Goal: Find specific page/section: Find specific page/section

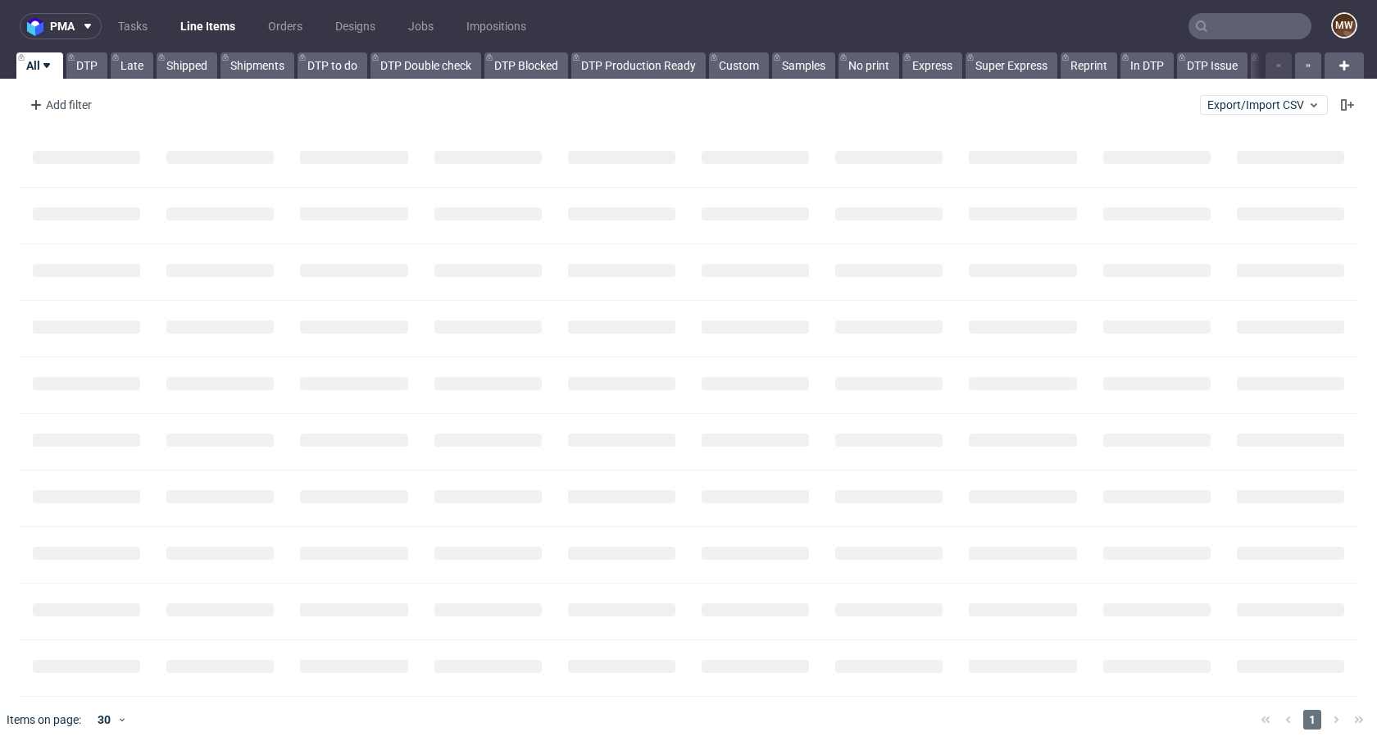
click at [1239, 20] on input "text" at bounding box center [1250, 26] width 123 height 26
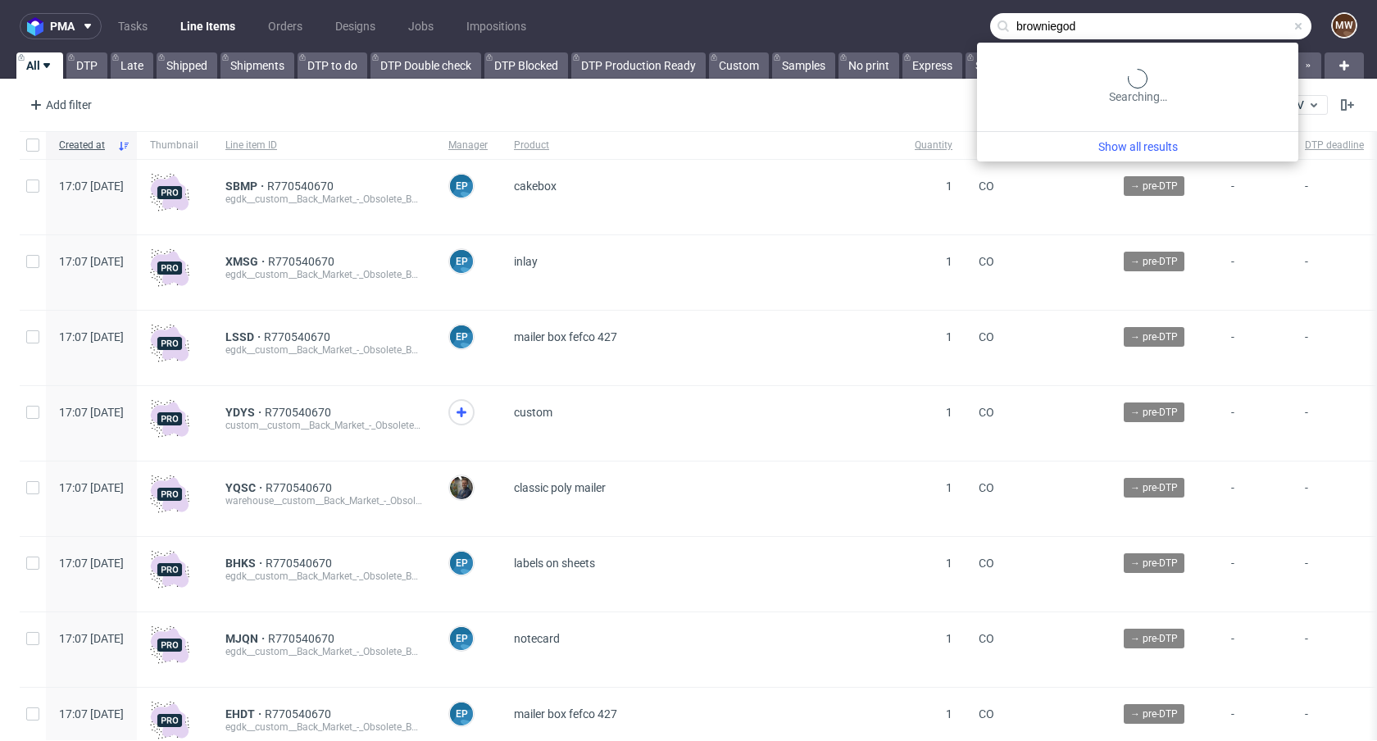
type input "browniegod"
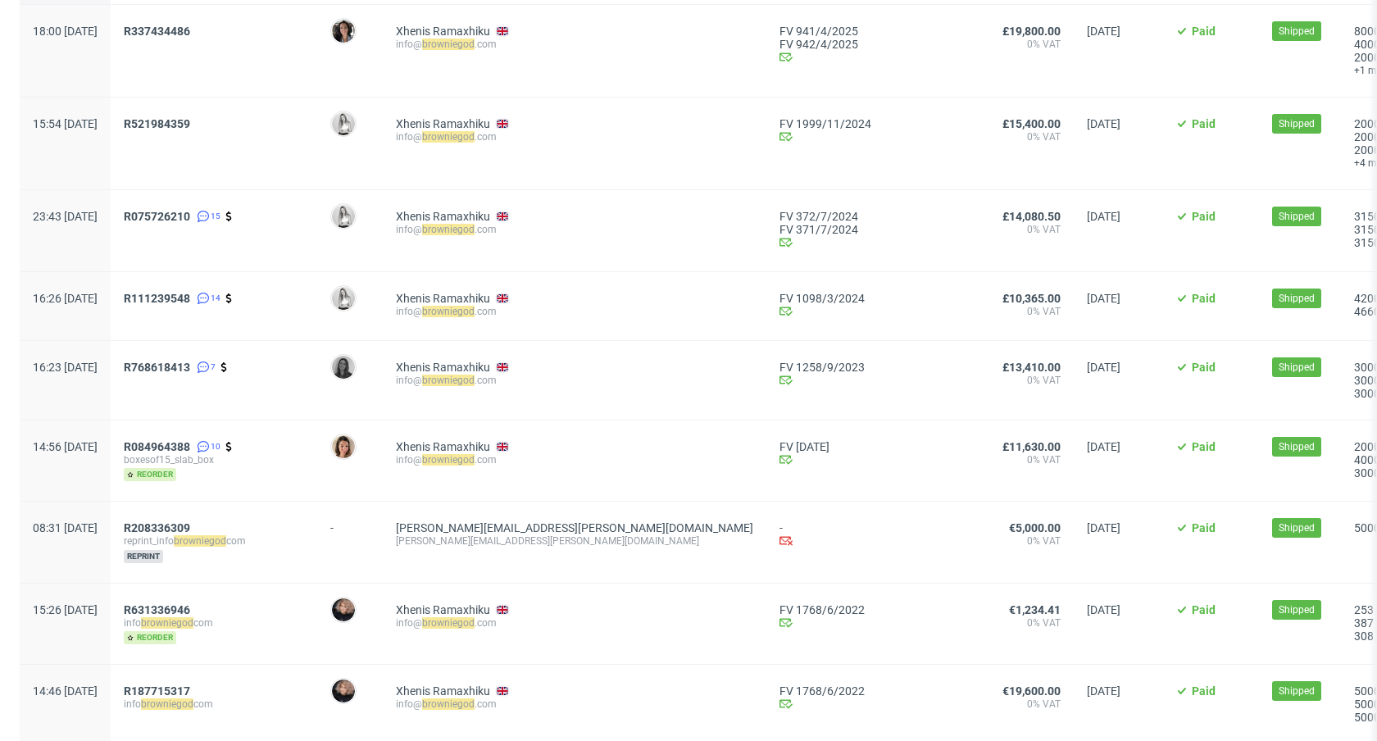
scroll to position [175, 0]
click at [190, 218] on span "R075726210" at bounding box center [157, 216] width 66 height 13
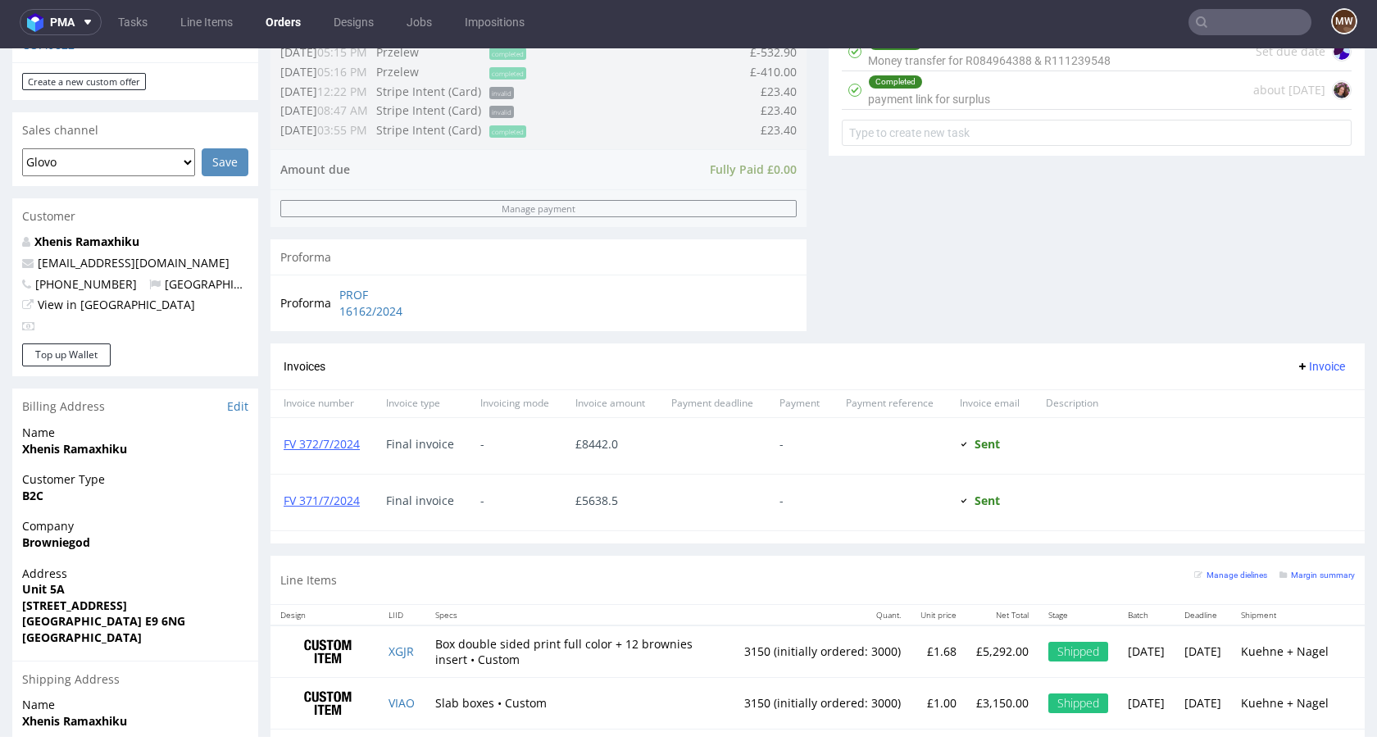
scroll to position [665, 0]
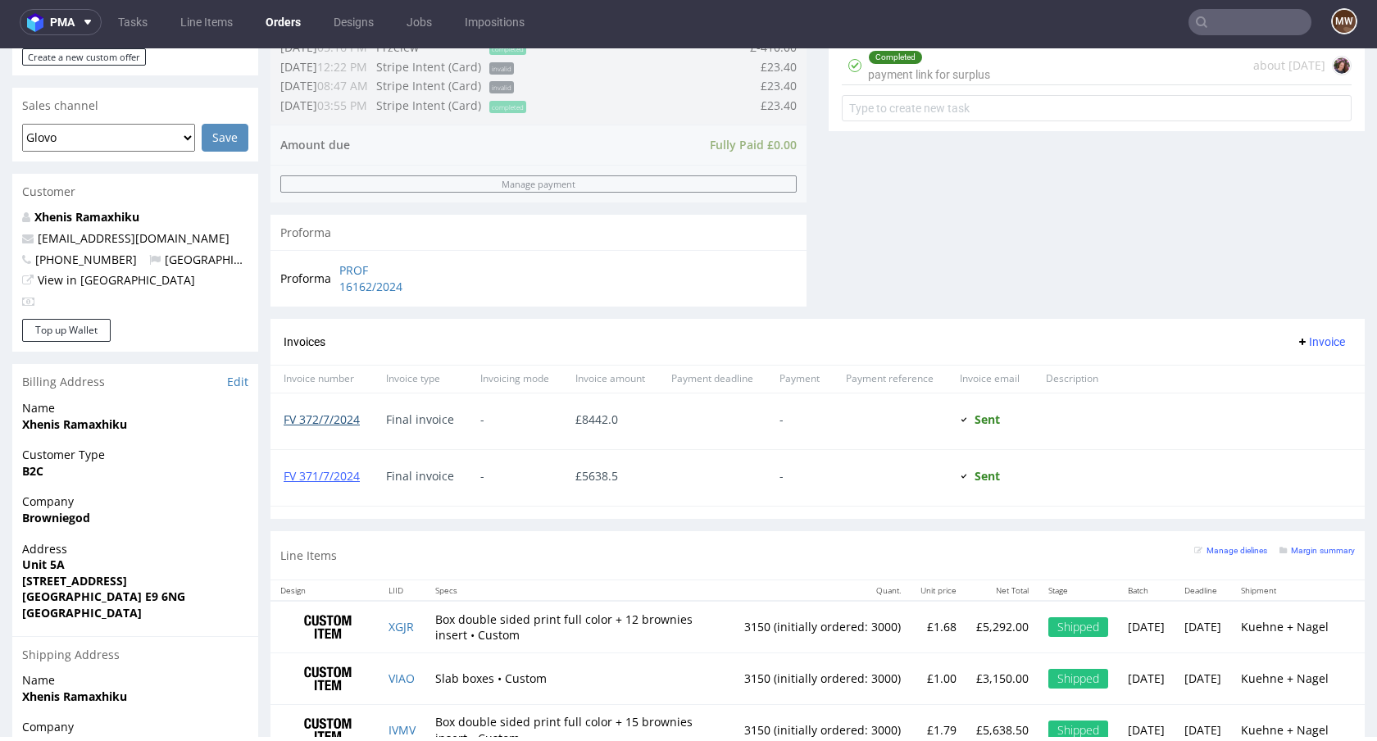
click at [319, 421] on link "FV 372/7/2024" at bounding box center [322, 420] width 76 height 16
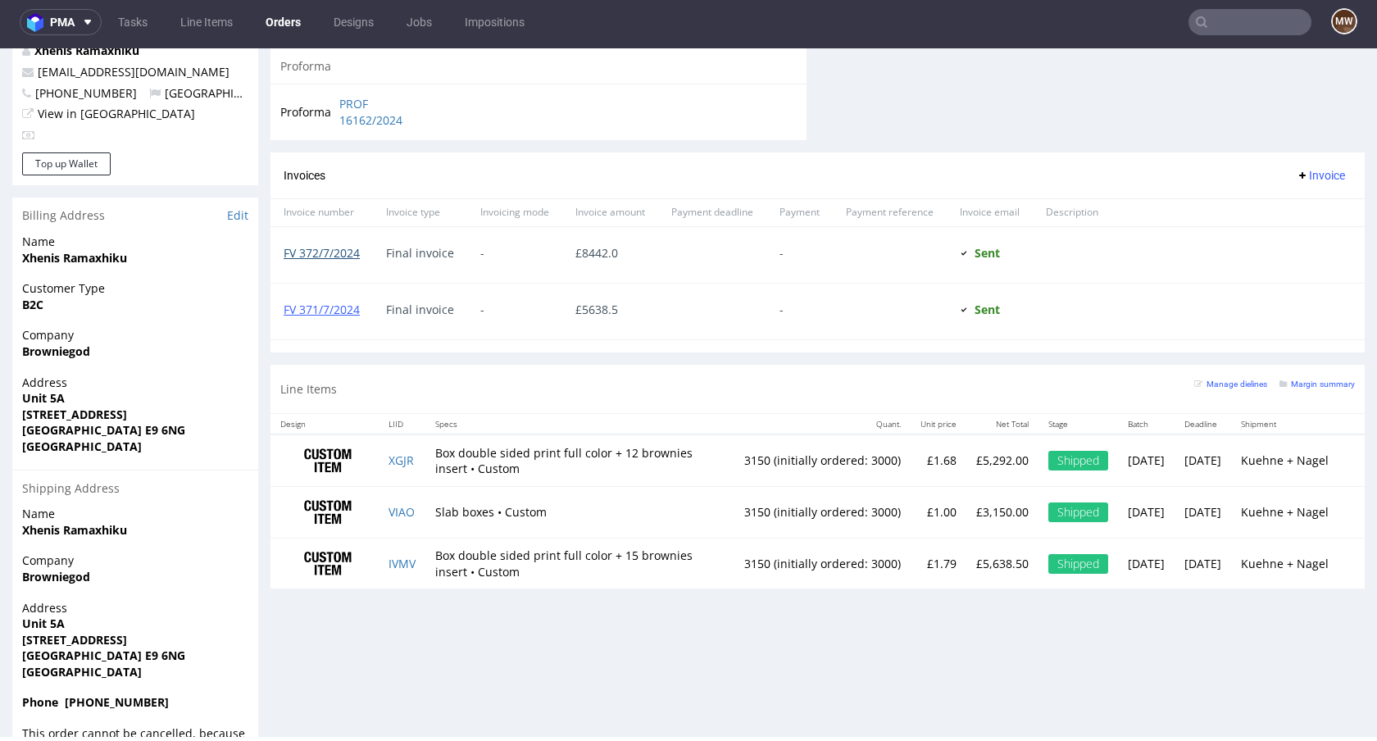
scroll to position [0, 0]
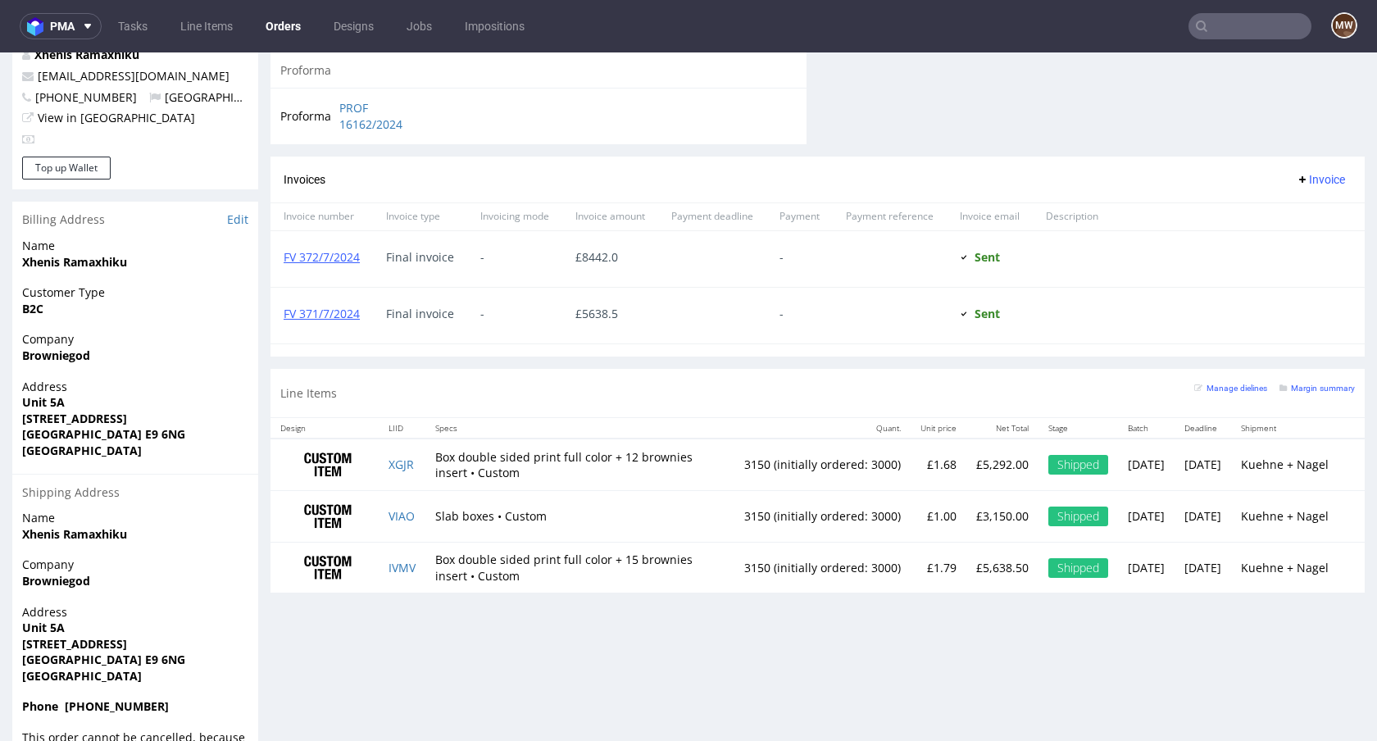
click at [1224, 7] on nav "pma Tasks Line Items Orders Designs Jobs Impositions MW" at bounding box center [688, 26] width 1377 height 52
click at [1223, 30] on input "text" at bounding box center [1250, 26] width 123 height 26
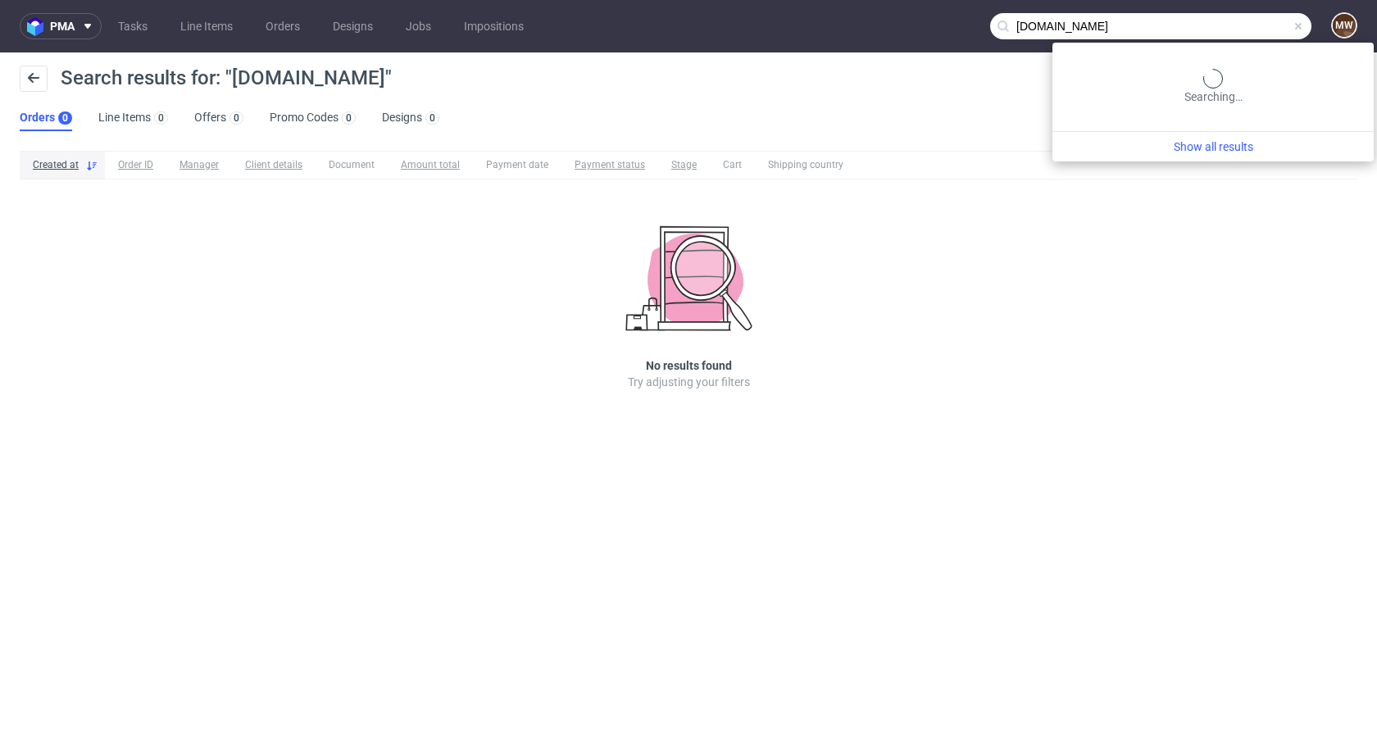
click at [1231, 29] on input "[DOMAIN_NAME]" at bounding box center [1150, 26] width 321 height 26
type input "honest health"
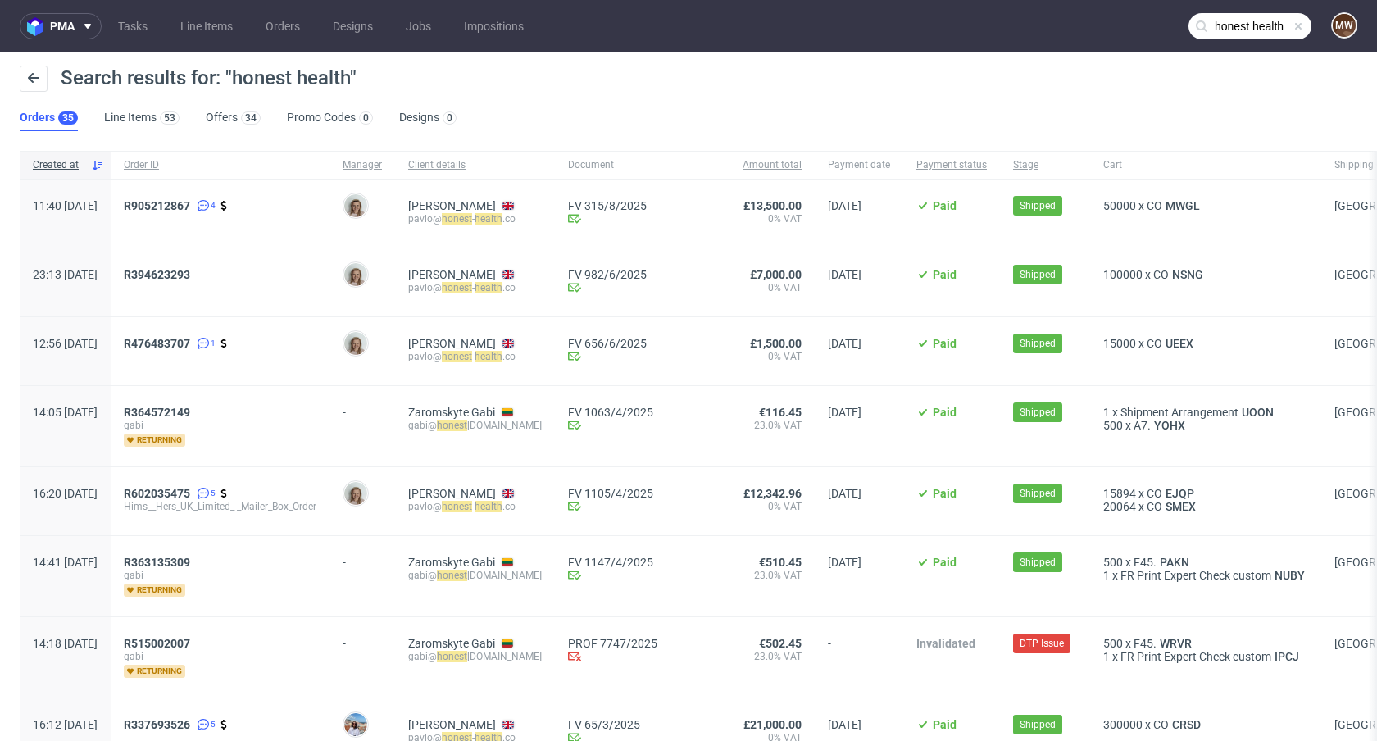
scroll to position [267, 0]
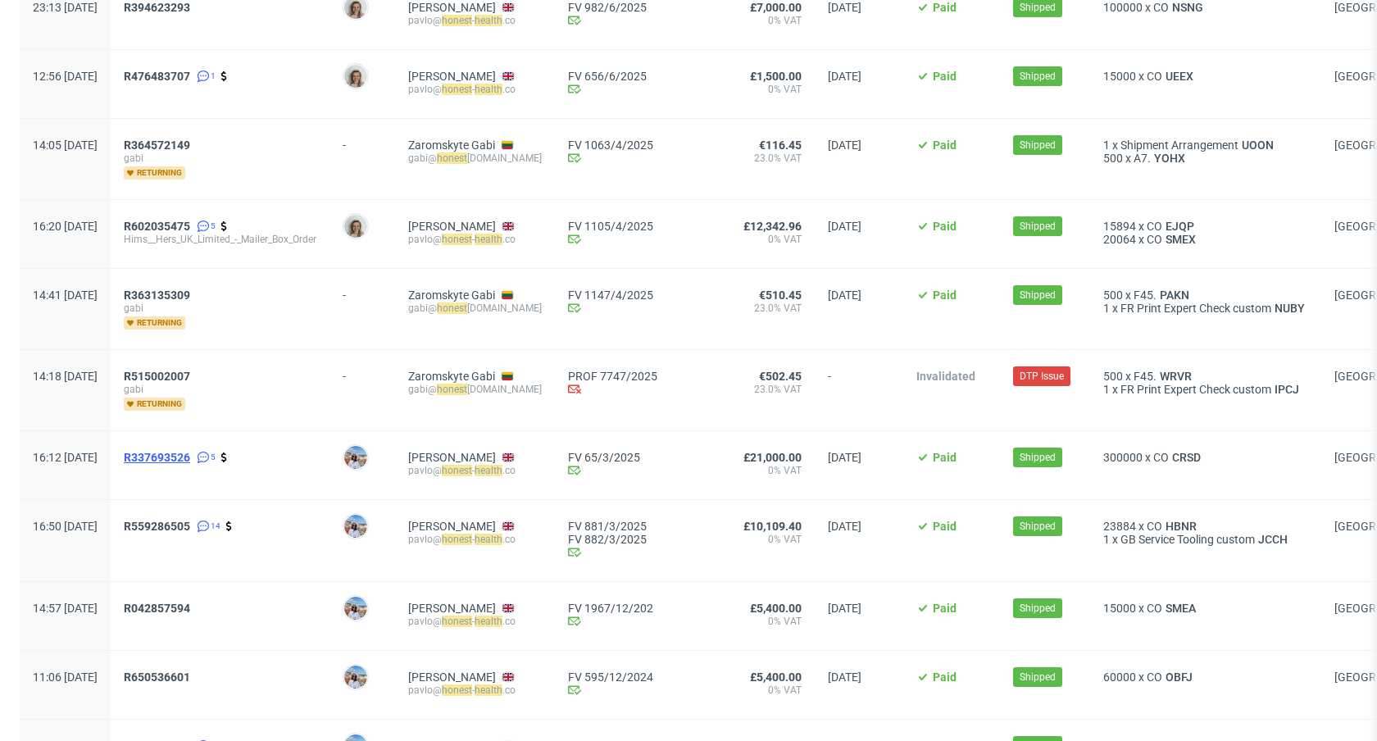
click at [184, 460] on span "R337693526" at bounding box center [157, 457] width 66 height 13
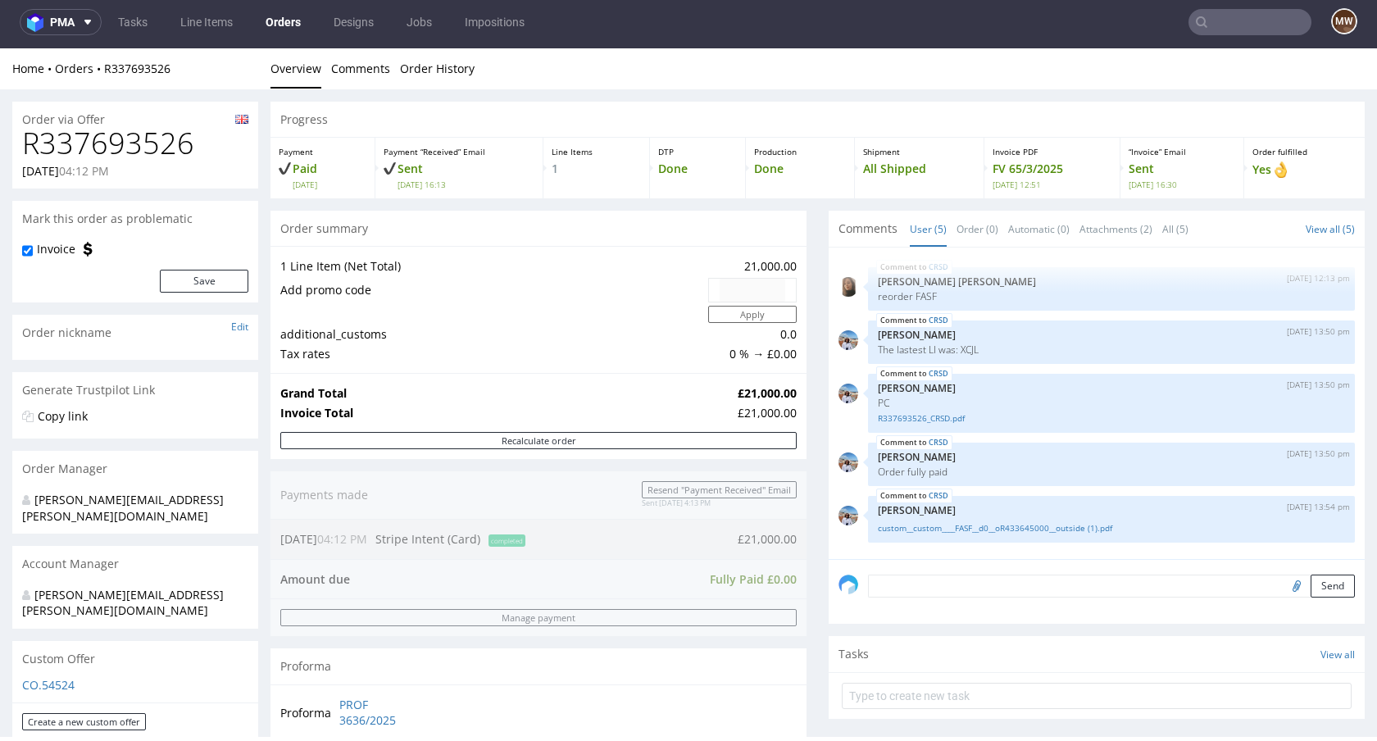
scroll to position [606, 0]
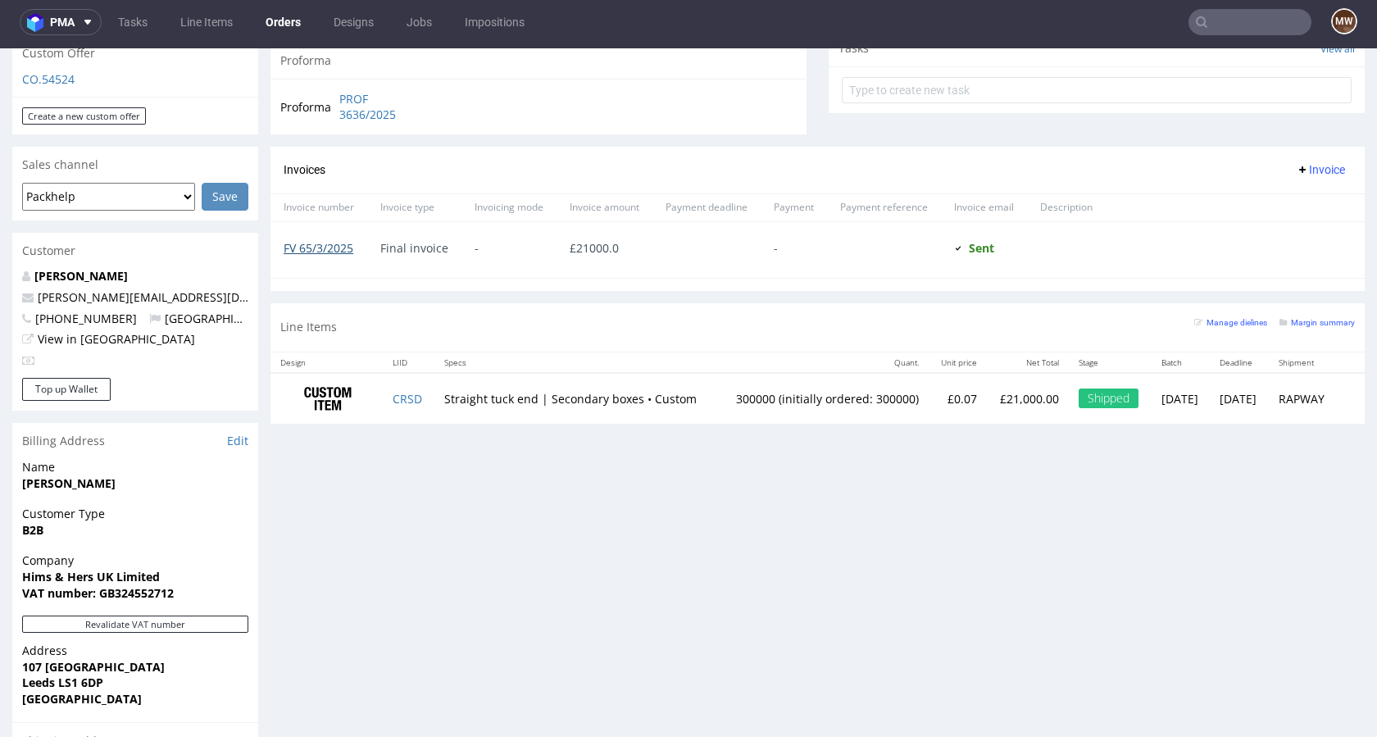
click at [309, 249] on link "FV 65/3/2025" at bounding box center [319, 248] width 70 height 16
